Goal: Information Seeking & Learning: Learn about a topic

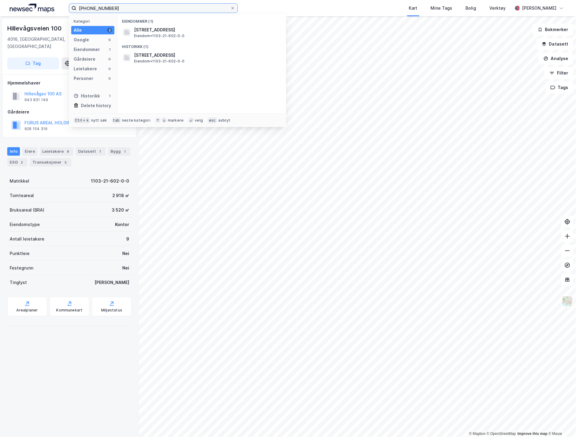
drag, startPoint x: 119, startPoint y: 5, endPoint x: 49, endPoint y: 7, distance: 70.7
click at [49, 7] on div "[PHONE_NUMBER] Kategori Alle 2 Google 0 Eiendommer 1 Gårdeiere 0 Leietakere 0 P…" at bounding box center [288, 8] width 576 height 16
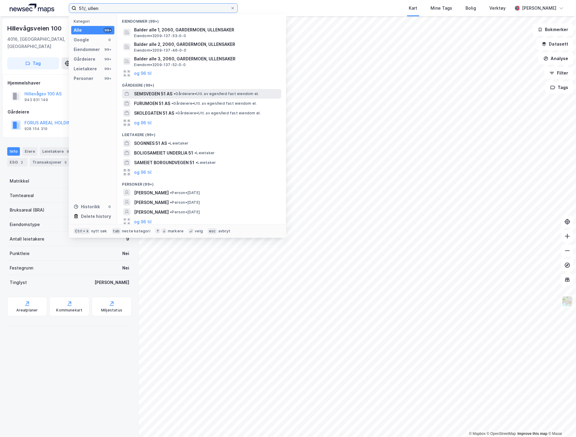
type input "51/, ullen"
click at [175, 93] on span "•" at bounding box center [175, 93] width 2 height 5
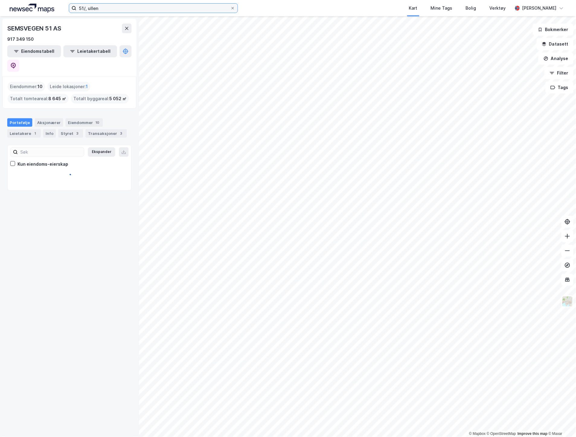
click at [149, 5] on input "51/, ullen" at bounding box center [153, 8] width 154 height 9
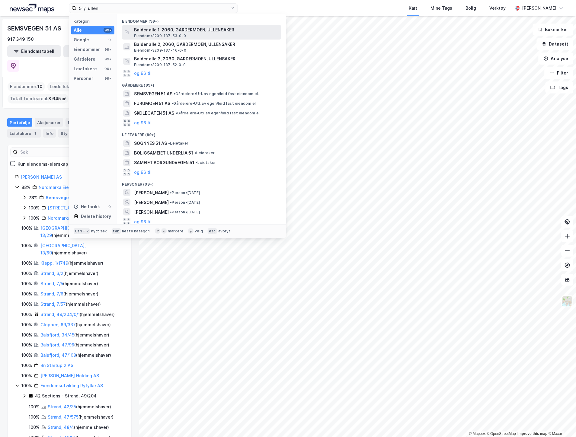
click at [158, 29] on span "Balder alle 1, 2060, GARDERMOEN, ULLENSAKER" at bounding box center [206, 29] width 145 height 7
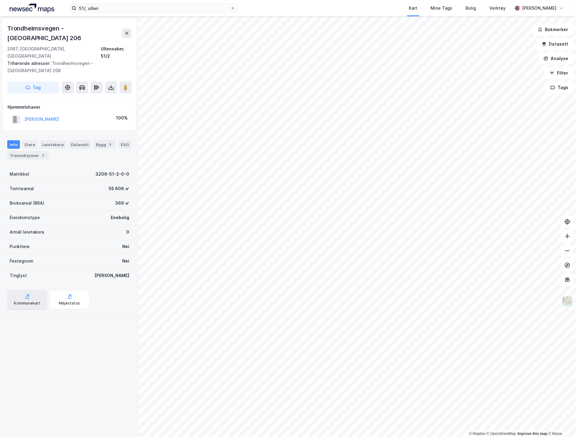
click at [36, 290] on div "Kommunekart" at bounding box center [27, 299] width 40 height 19
